Goal: Complete application form

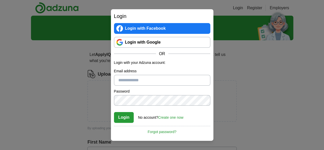
click at [132, 81] on input "Email address" at bounding box center [162, 80] width 96 height 11
click at [192, 124] on div "Login Login with Facebook Login with Google OR Login with your Adzuna account: …" at bounding box center [162, 74] width 102 height 131
click at [163, 117] on link "Create one now" at bounding box center [170, 117] width 25 height 4
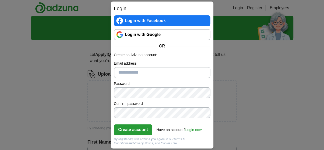
click at [137, 70] on input "Email address" at bounding box center [162, 72] width 96 height 11
type input "**********"
click at [144, 130] on button "Create account" at bounding box center [133, 129] width 38 height 11
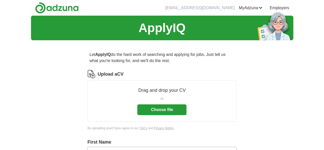
scroll to position [3, 0]
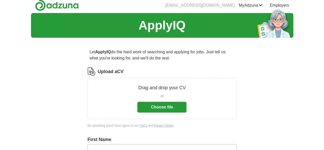
click at [168, 106] on button "Choose file" at bounding box center [161, 107] width 49 height 11
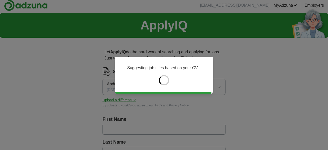
type input "**********"
type input "****"
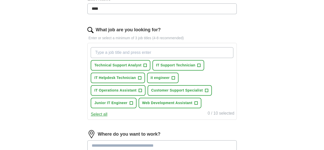
scroll to position [145, 0]
click at [145, 55] on input "What job are you looking for?" at bounding box center [162, 52] width 142 height 11
type input "c"
type input "u"
type input "business consultant"
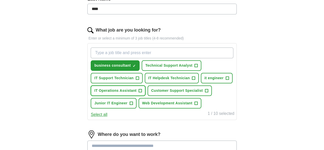
click at [136, 89] on span "IT Operations Assistant" at bounding box center [115, 90] width 42 height 5
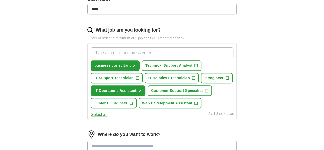
click at [170, 50] on input "What job are you looking for?" at bounding box center [162, 52] width 142 height 11
type input "data analy"
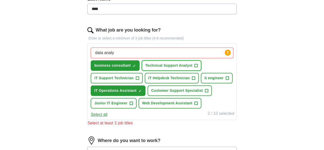
click at [180, 61] on button "Technical Support Analyst +" at bounding box center [171, 65] width 60 height 10
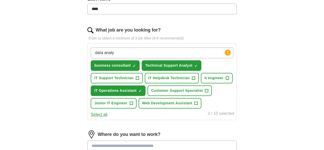
drag, startPoint x: 130, startPoint y: 51, endPoint x: 93, endPoint y: 55, distance: 37.3
click at [93, 55] on div "**********" at bounding box center [162, 65] width 197 height 332
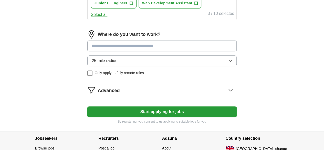
scroll to position [246, 0]
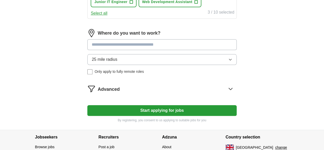
click at [117, 62] on span "25 mile radius" at bounding box center [105, 59] width 26 height 6
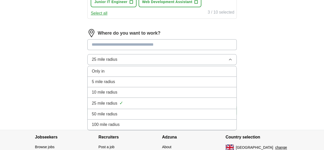
click at [117, 62] on span "25 mile radius" at bounding box center [105, 59] width 26 height 6
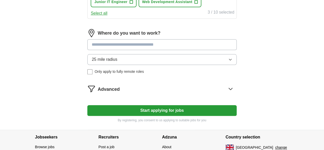
click at [122, 50] on input at bounding box center [161, 44] width 149 height 11
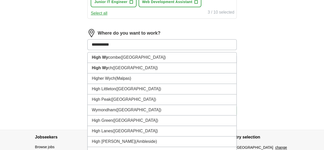
type input "**********"
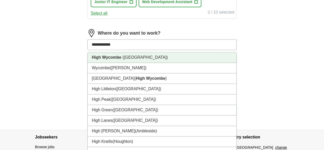
click at [138, 59] on span "([GEOGRAPHIC_DATA])" at bounding box center [144, 57] width 45 height 4
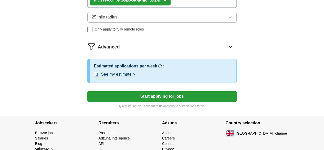
scroll to position [295, 0]
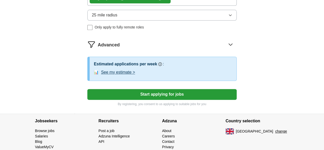
click at [134, 75] on button "See my estimate >" at bounding box center [118, 72] width 34 height 6
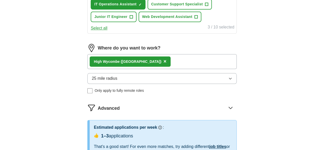
scroll to position [231, 0]
click at [107, 31] on button "Select all" at bounding box center [99, 28] width 17 height 6
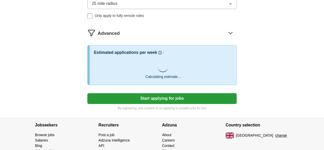
scroll to position [308, 0]
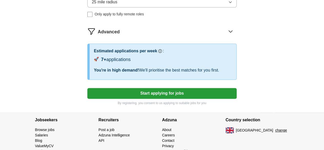
click at [143, 99] on button "Start applying for jobs" at bounding box center [161, 93] width 149 height 11
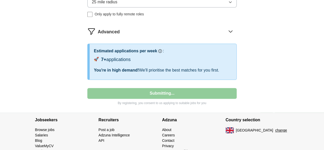
select select "**"
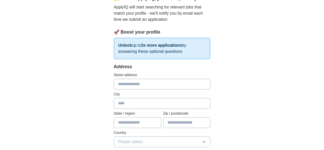
scroll to position [55, 0]
click at [116, 83] on input "text" at bounding box center [162, 83] width 97 height 11
click at [166, 64] on div "Address" at bounding box center [162, 66] width 97 height 7
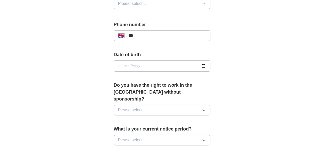
scroll to position [192, 0]
click at [165, 65] on input "date" at bounding box center [162, 65] width 97 height 11
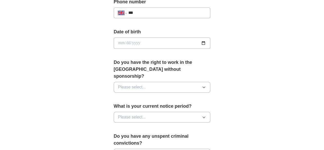
scroll to position [215, 0]
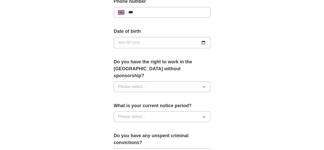
click at [163, 81] on button "Please select..." at bounding box center [162, 86] width 97 height 11
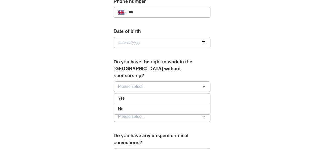
click at [149, 95] on div "Yes" at bounding box center [162, 98] width 88 height 6
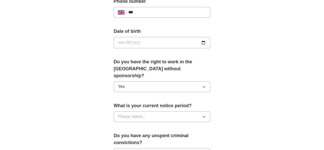
click at [148, 111] on button "Please select..." at bounding box center [162, 116] width 97 height 11
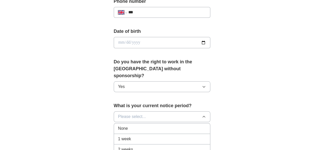
click at [138, 146] on div "2 weeks" at bounding box center [162, 149] width 88 height 6
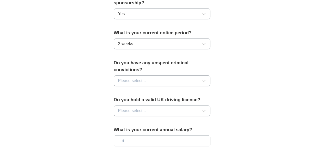
scroll to position [289, 0]
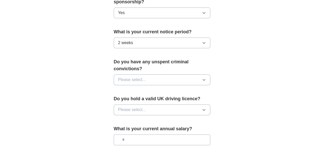
click at [151, 74] on button "Please select..." at bounding box center [162, 79] width 97 height 11
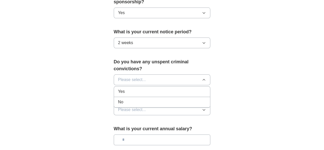
click at [142, 99] on div "No" at bounding box center [162, 102] width 88 height 6
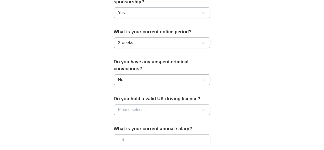
click at [142, 104] on button "Please select..." at bounding box center [162, 109] width 97 height 11
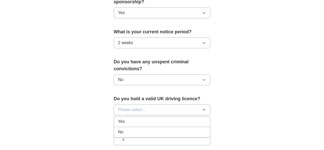
click at [139, 118] on div "Yes" at bounding box center [162, 121] width 88 height 6
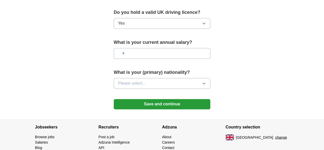
scroll to position [376, 0]
click at [129, 48] on input "text" at bounding box center [162, 53] width 97 height 11
type input "*******"
click at [127, 80] on span "Please select..." at bounding box center [132, 83] width 28 height 6
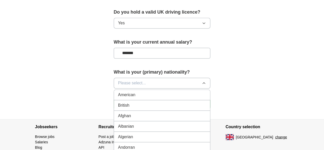
click at [122, 102] on div "British" at bounding box center [162, 105] width 88 height 6
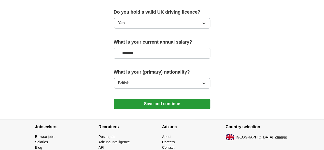
click at [140, 99] on button "Save and continue" at bounding box center [162, 104] width 97 height 10
